Goal: Check status: Check status

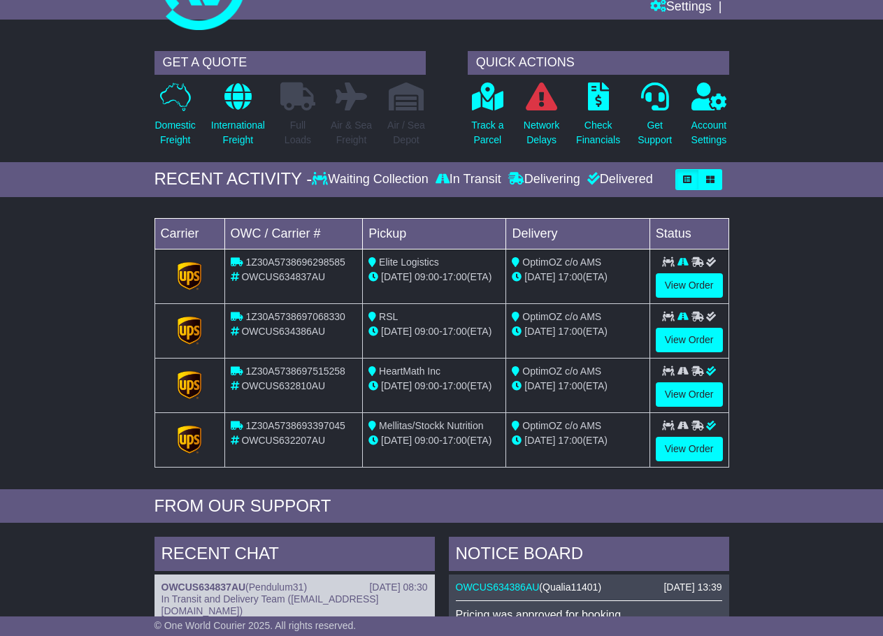
scroll to position [50, 0]
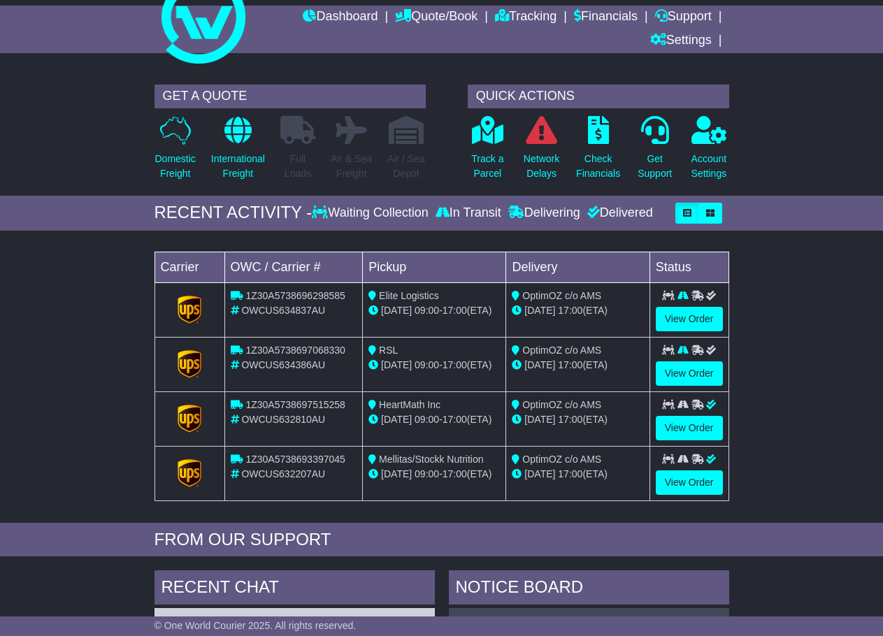
click at [636, 212] on div "Delivered" at bounding box center [618, 213] width 69 height 15
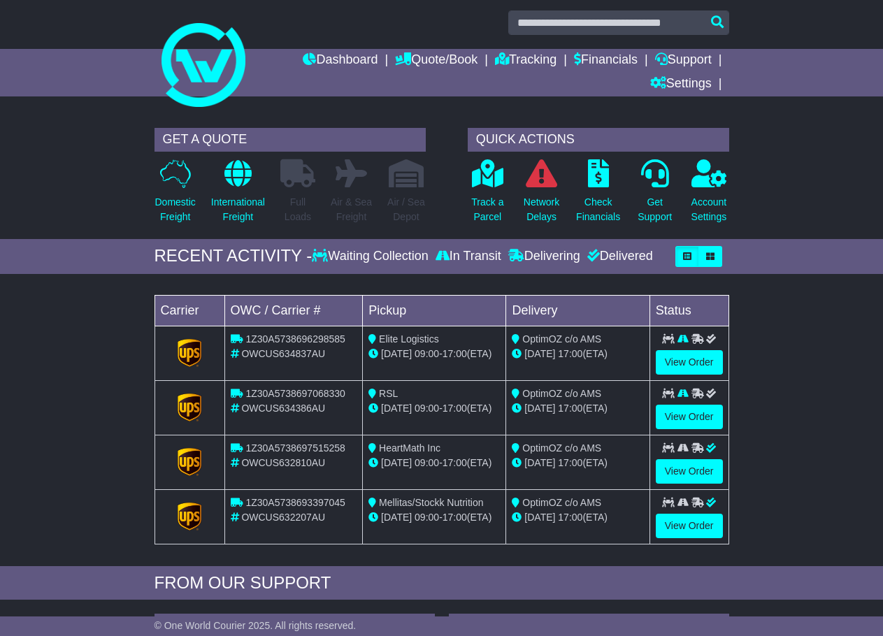
scroll to position [0, 0]
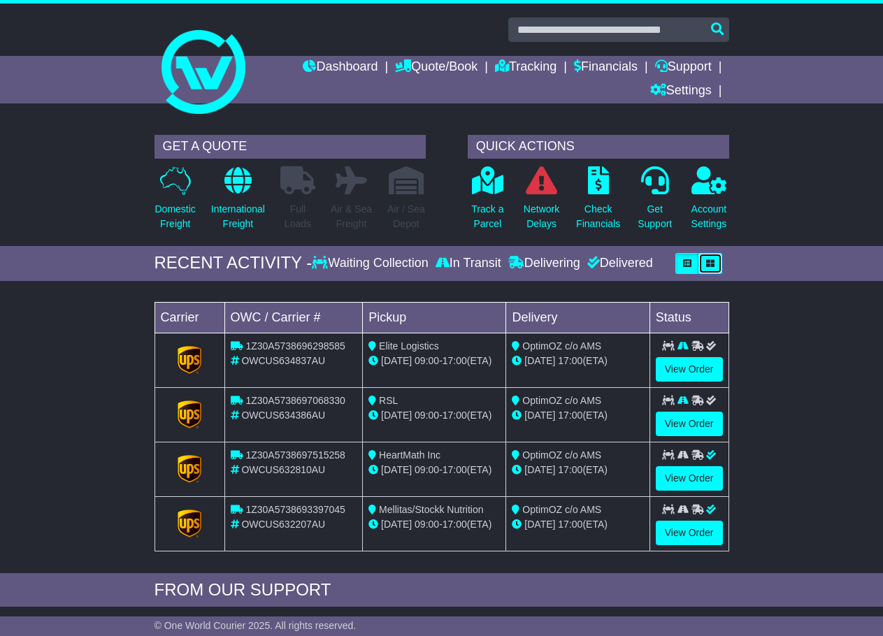
click at [702, 260] on button "button" at bounding box center [711, 263] width 24 height 21
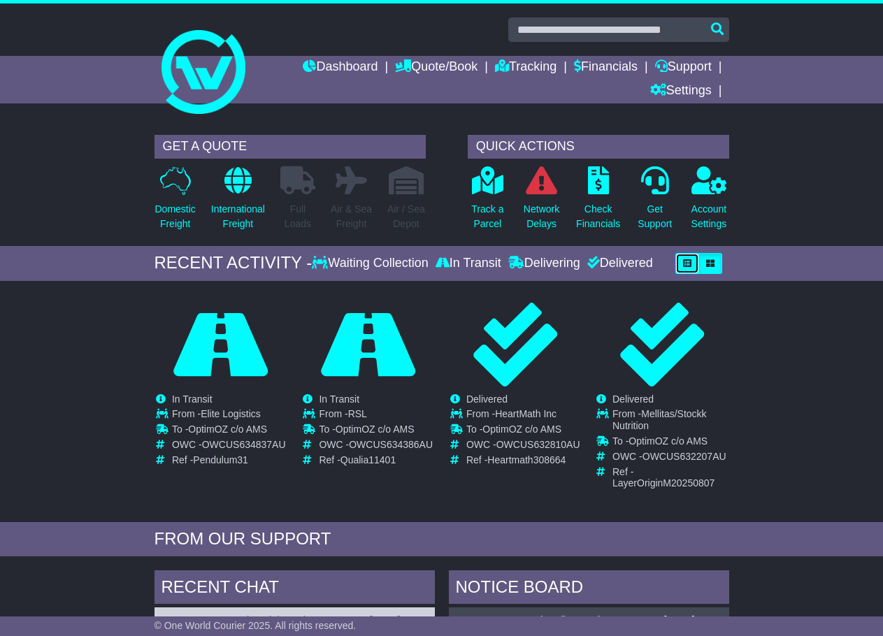
click at [683, 265] on button "button" at bounding box center [687, 263] width 24 height 21
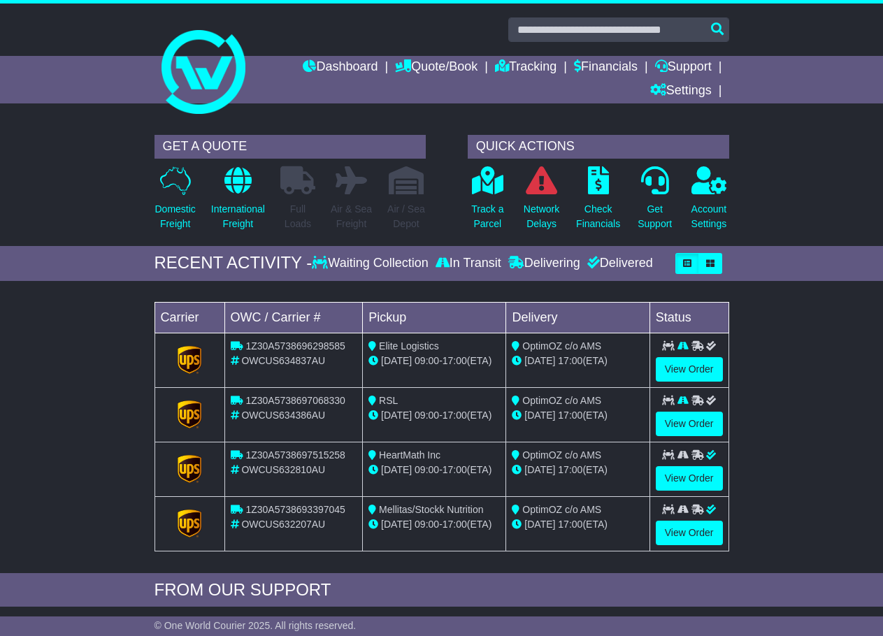
click at [506, 196] on div "Track a Parcel" at bounding box center [488, 202] width 54 height 73
click at [494, 202] on p "Track a Parcel" at bounding box center [487, 216] width 32 height 29
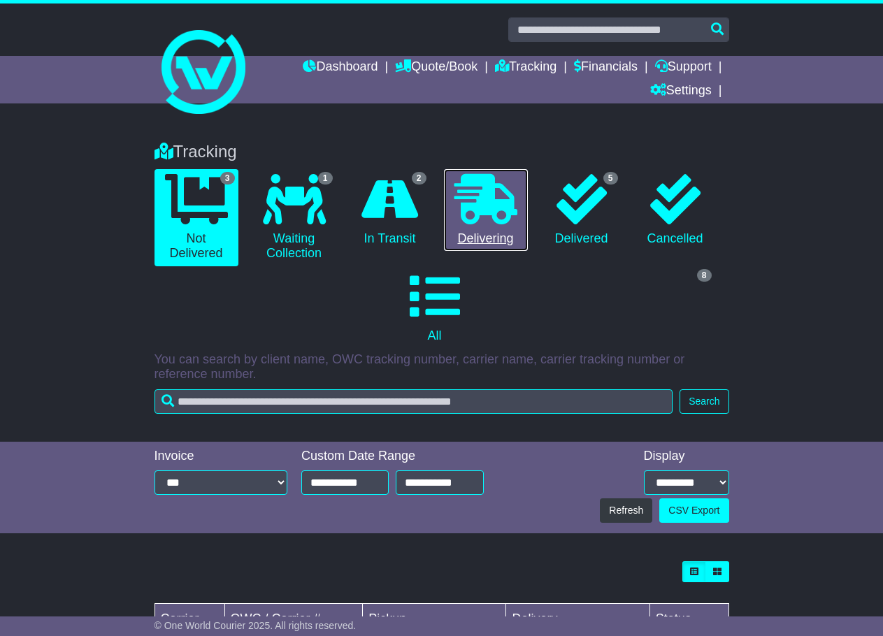
click at [480, 211] on icon at bounding box center [486, 199] width 63 height 50
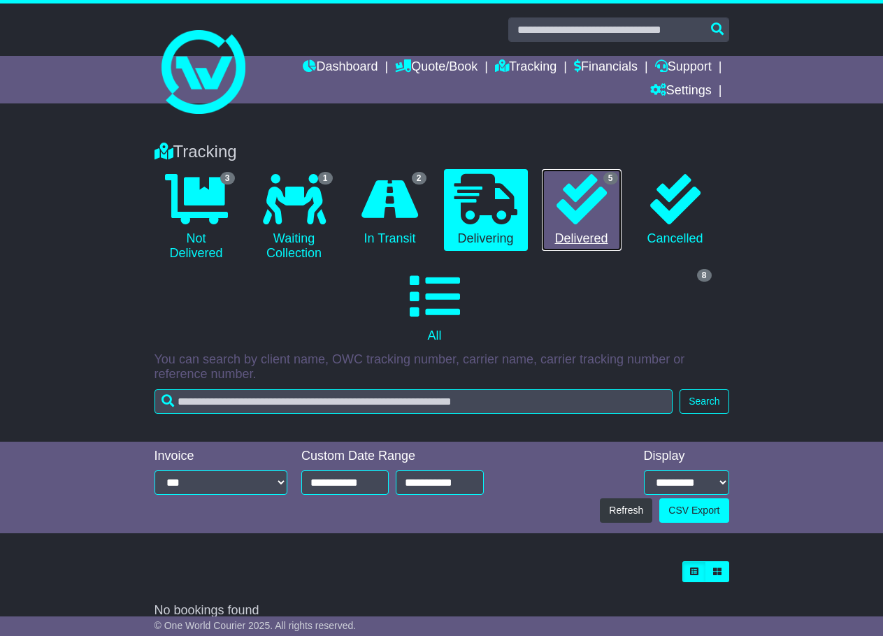
click at [587, 204] on icon at bounding box center [582, 199] width 50 height 50
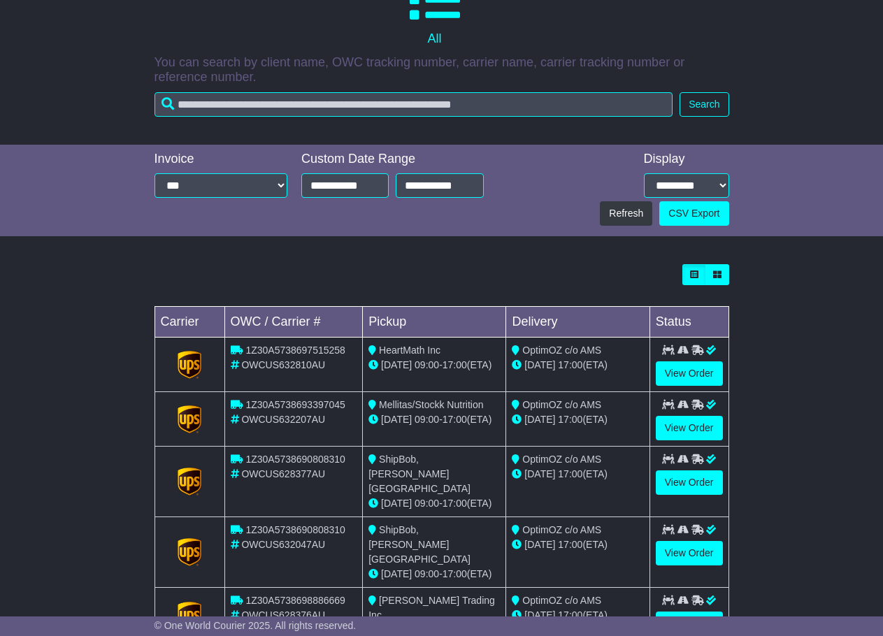
scroll to position [321, 0]
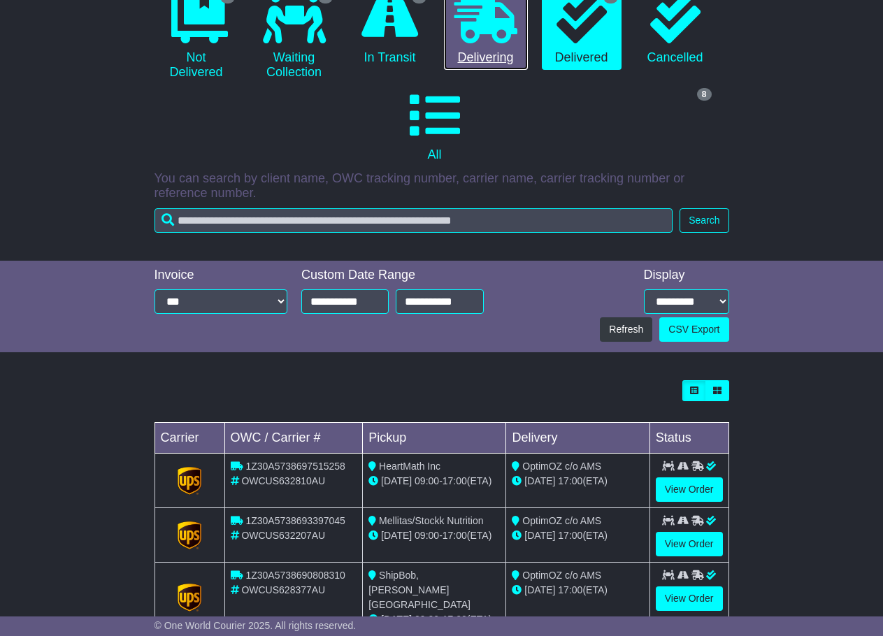
click at [490, 25] on icon at bounding box center [486, 18] width 63 height 50
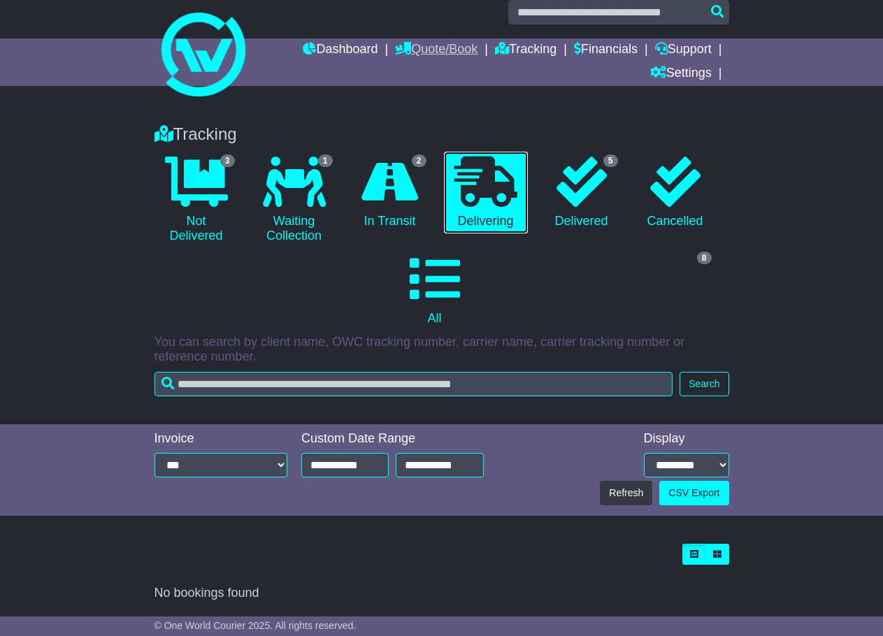
scroll to position [17, 0]
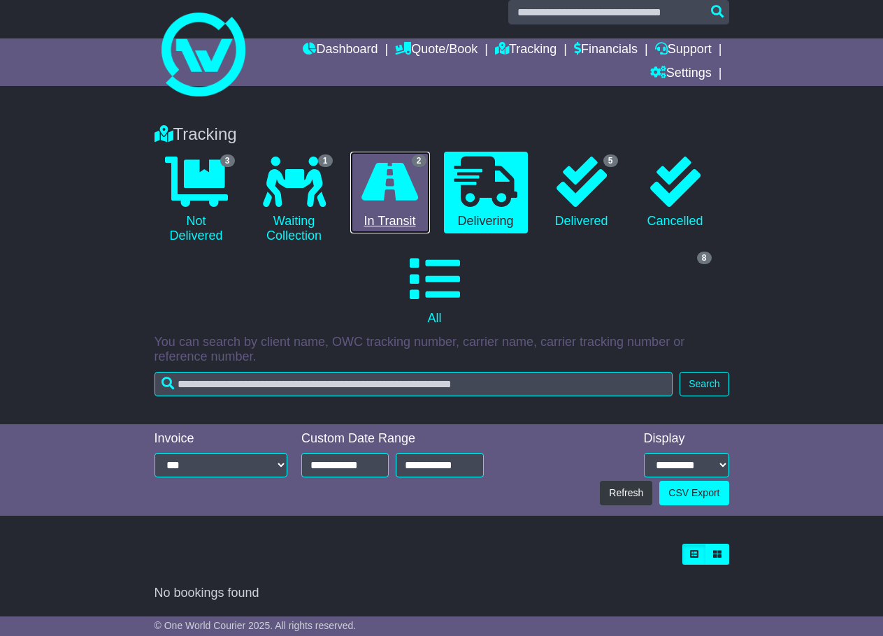
click at [396, 192] on icon at bounding box center [390, 182] width 57 height 50
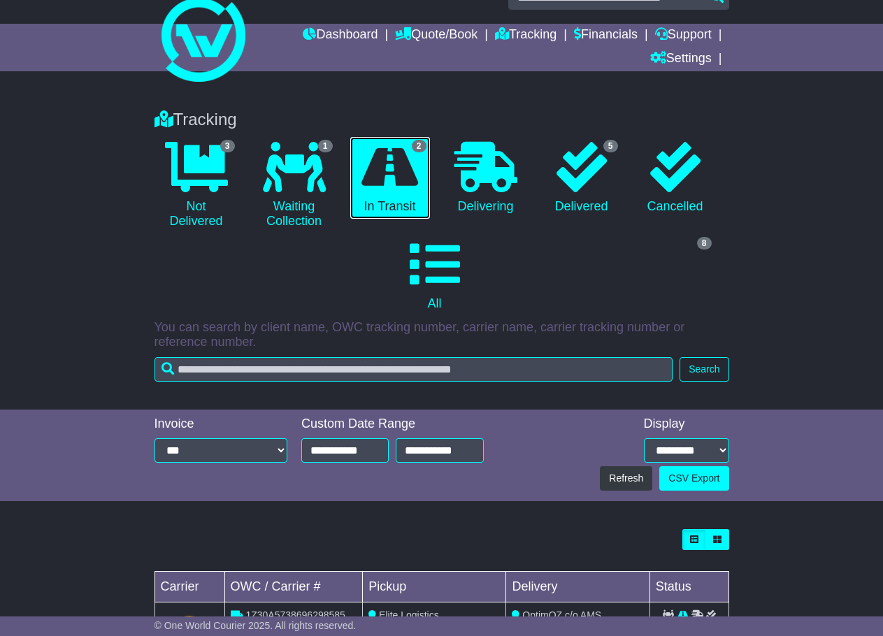
scroll to position [0, 0]
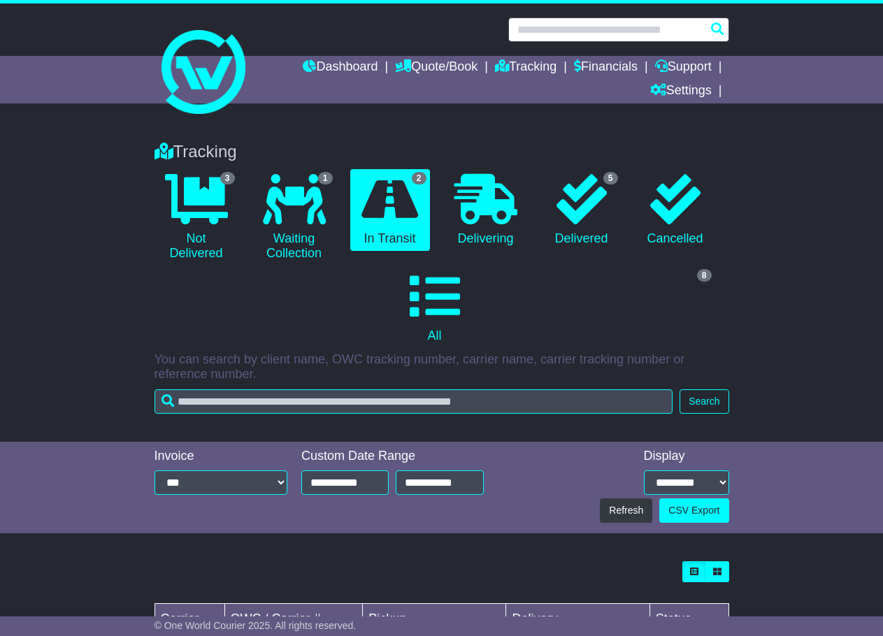
click at [574, 38] on input "text" at bounding box center [618, 29] width 221 height 24
click at [601, 385] on div "Tracking 3 Not Delivered 1 Waiting Collection 2 In Transit 0 Delivering 5 0 8" at bounding box center [442, 274] width 589 height 293
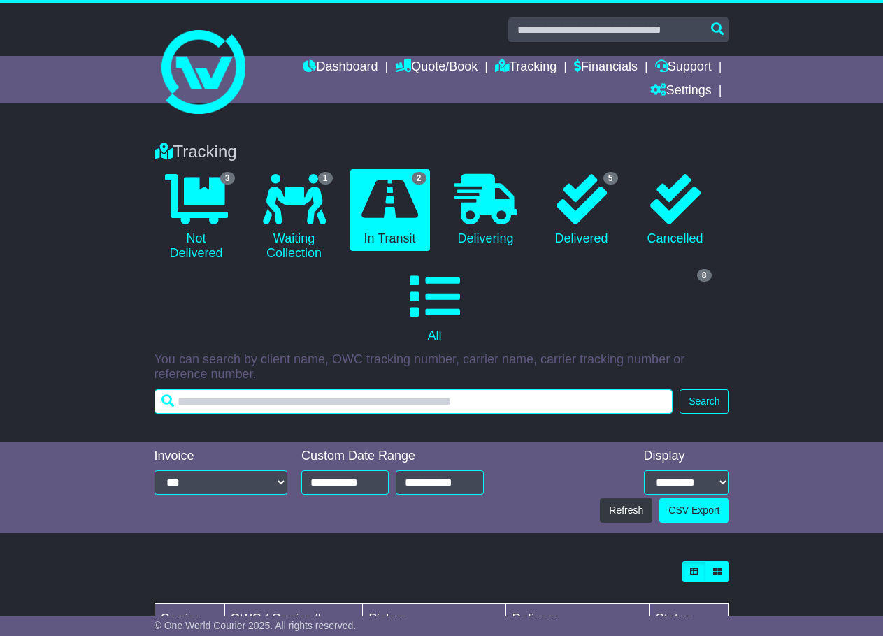
click at [596, 397] on input "text" at bounding box center [414, 401] width 519 height 24
